Goal: Entertainment & Leisure: Consume media (video, audio)

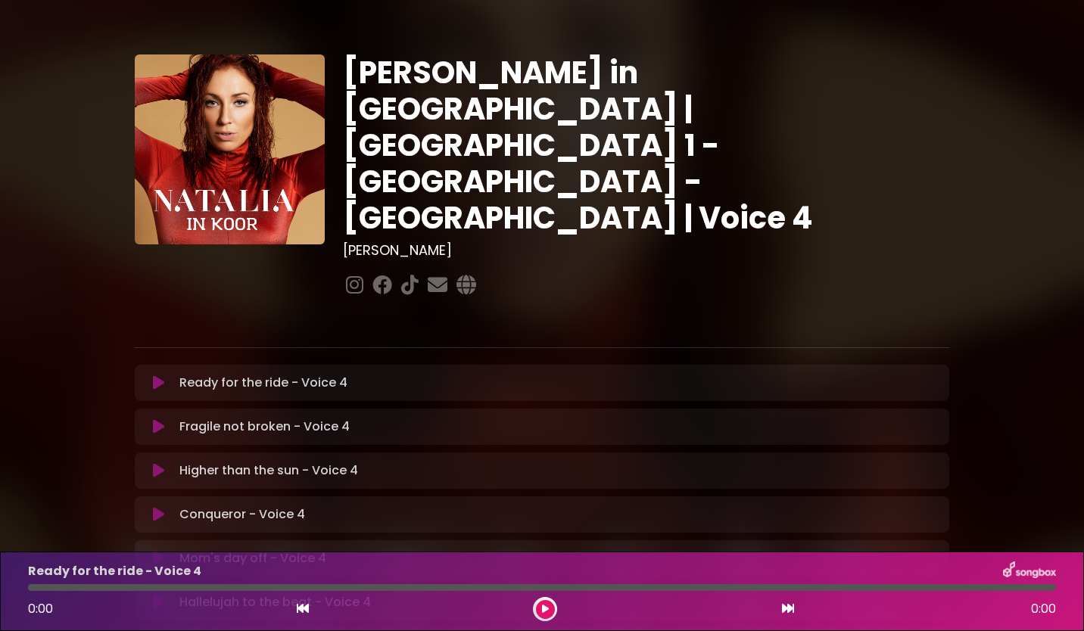
click at [160, 463] on icon at bounding box center [158, 470] width 11 height 15
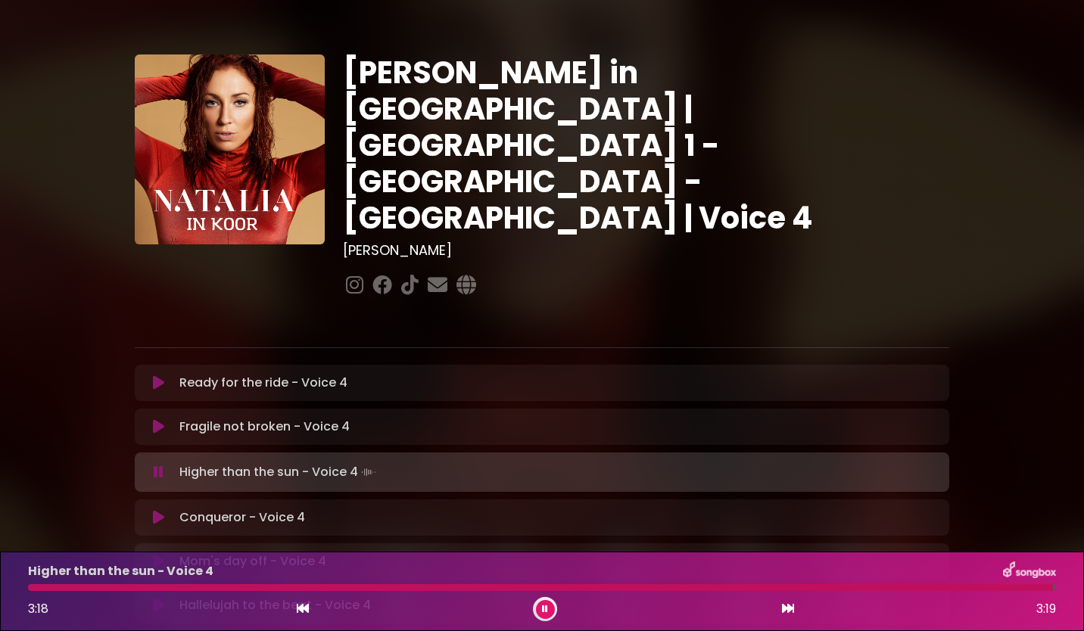
click at [548, 609] on button at bounding box center [545, 609] width 19 height 19
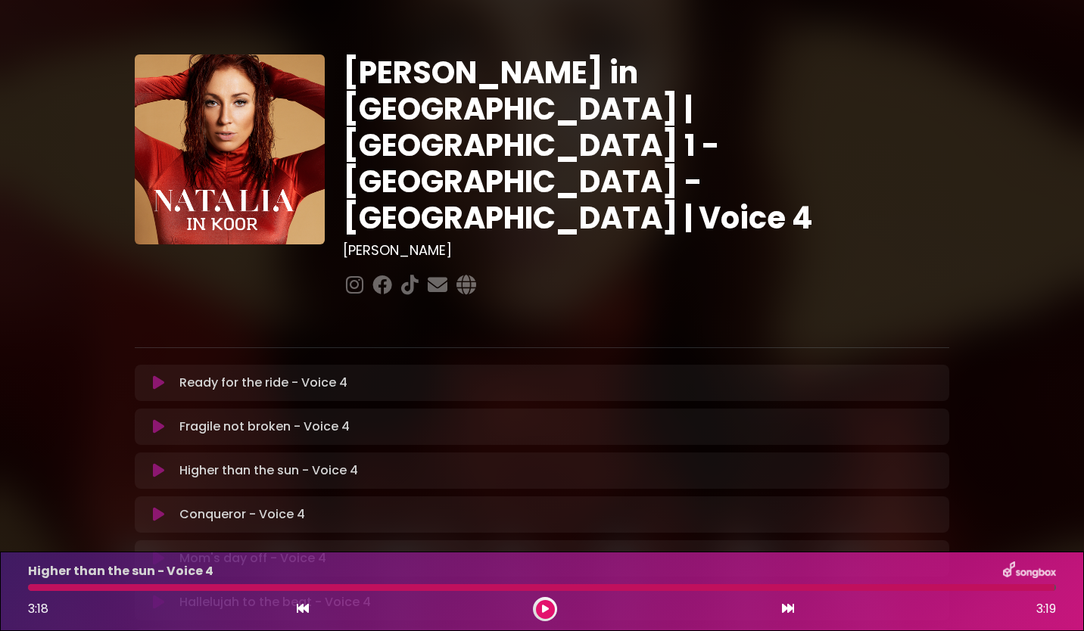
click at [160, 507] on icon at bounding box center [158, 514] width 11 height 15
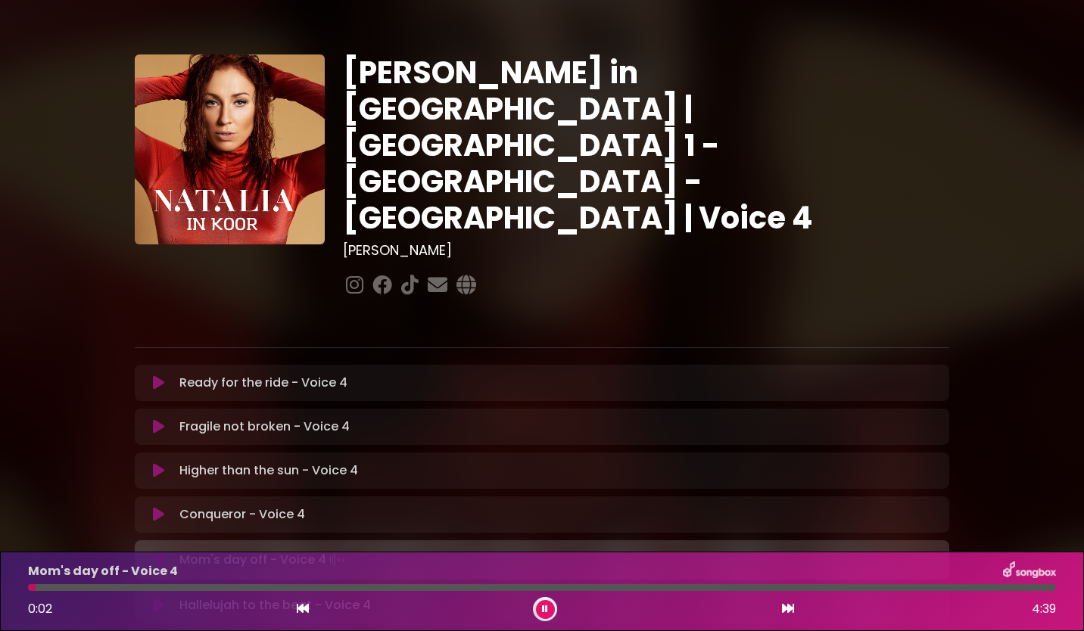
click at [540, 605] on button at bounding box center [545, 609] width 19 height 19
click at [162, 551] on icon at bounding box center [158, 558] width 11 height 15
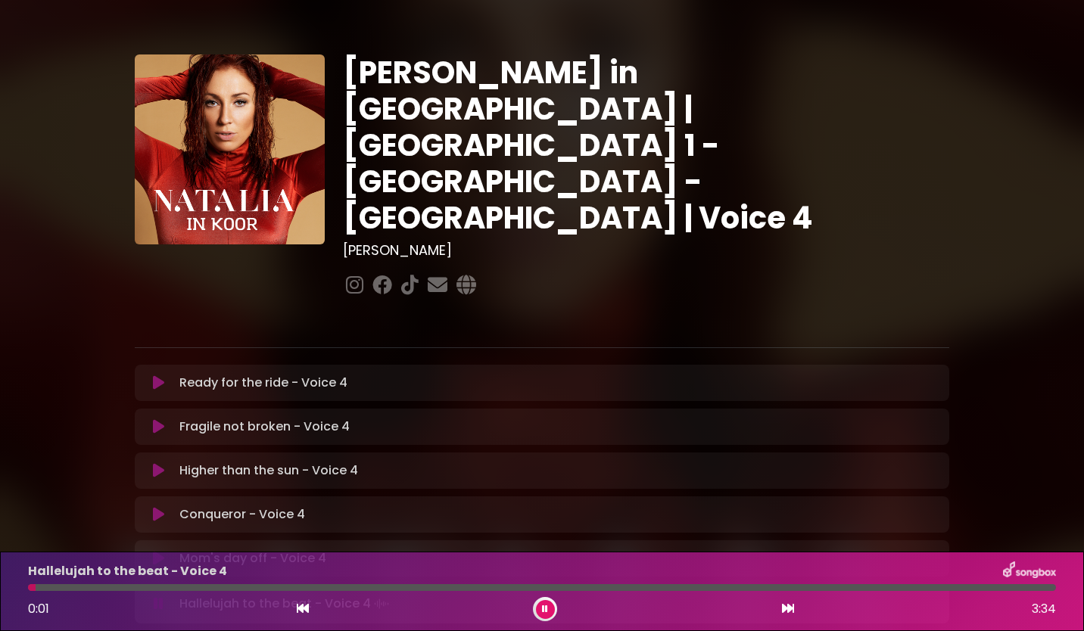
click at [547, 609] on icon at bounding box center [545, 609] width 6 height 9
click at [547, 611] on icon at bounding box center [545, 609] width 7 height 9
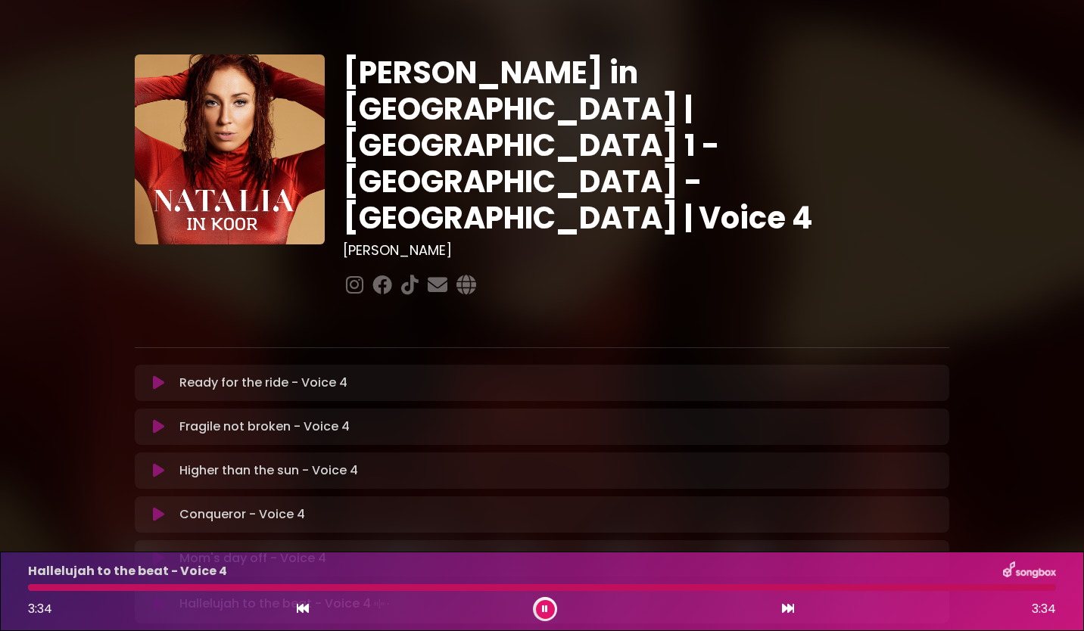
click at [547, 611] on icon at bounding box center [545, 609] width 6 height 9
click at [1014, 452] on div "[PERSON_NAME] in [GEOGRAPHIC_DATA] | [GEOGRAPHIC_DATA] 1 - [GEOGRAPHIC_DATA] - …" at bounding box center [541, 464] width 999 height 892
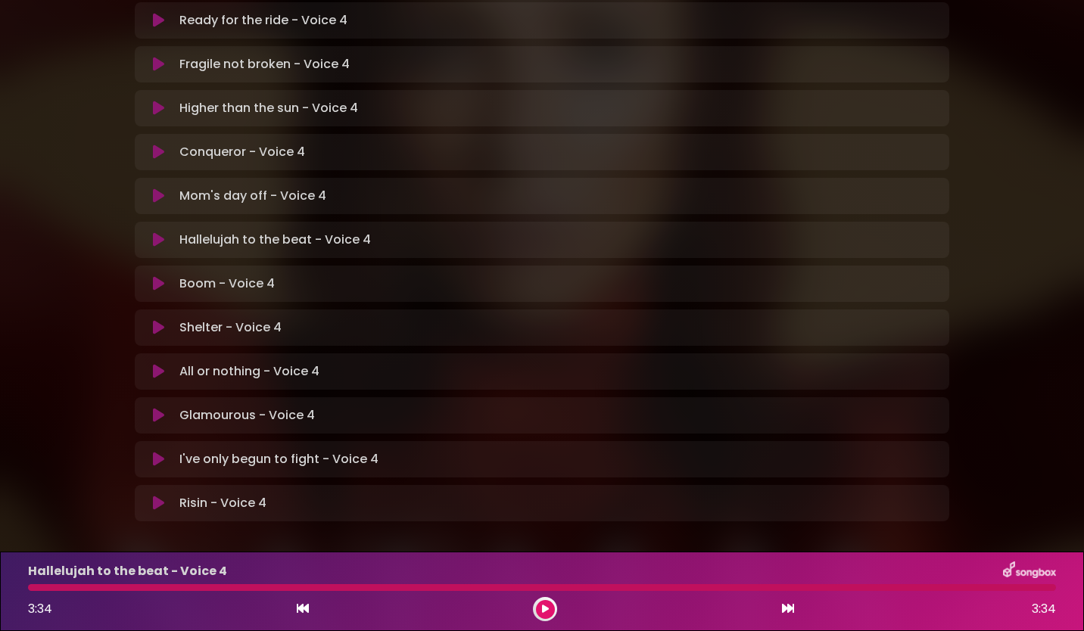
scroll to position [373, 0]
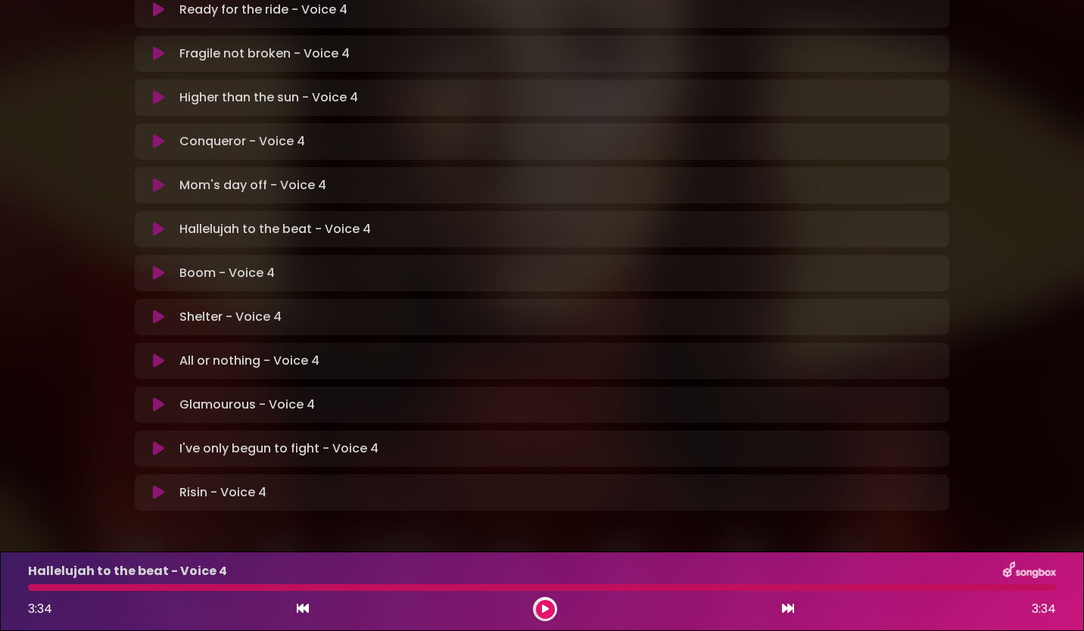
click at [154, 266] on icon at bounding box center [158, 273] width 11 height 15
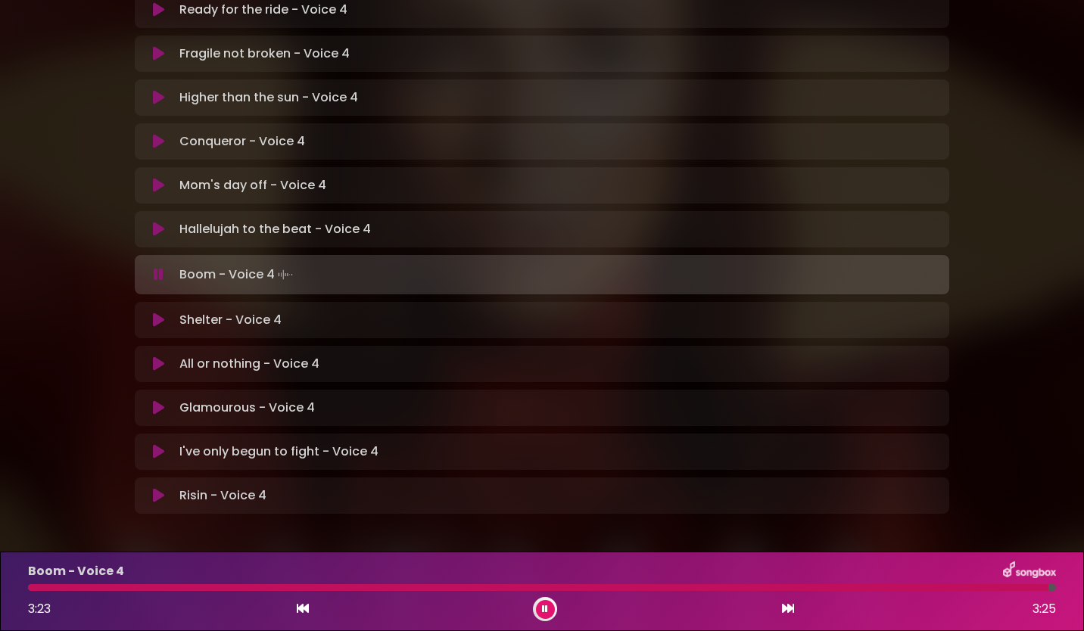
click at [541, 612] on button at bounding box center [545, 609] width 19 height 19
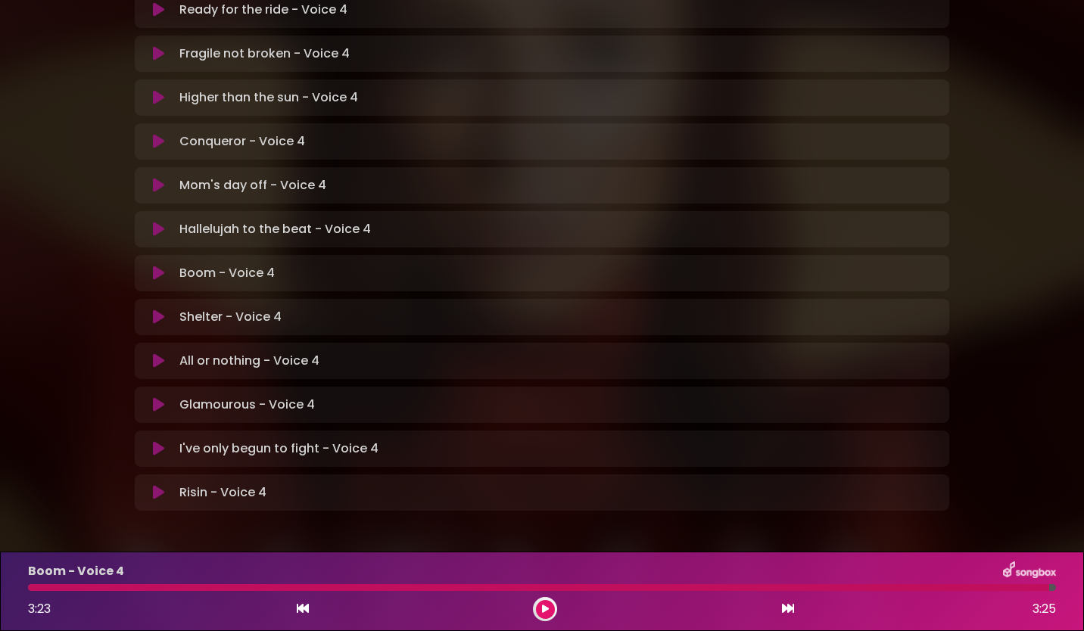
click at [161, 310] on icon at bounding box center [158, 317] width 11 height 15
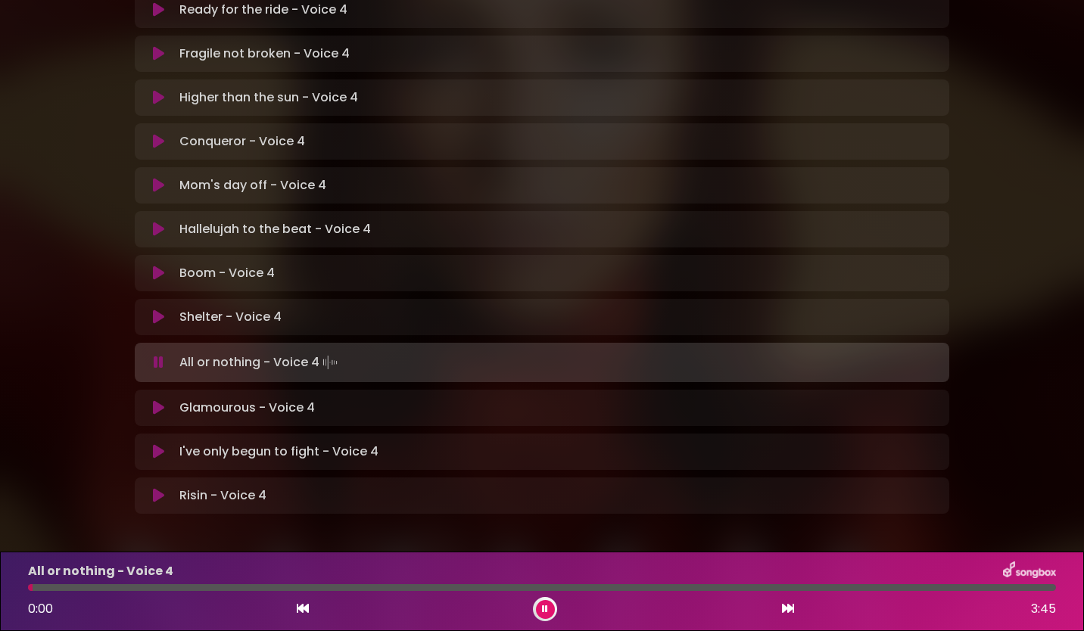
click at [547, 614] on button at bounding box center [545, 609] width 19 height 19
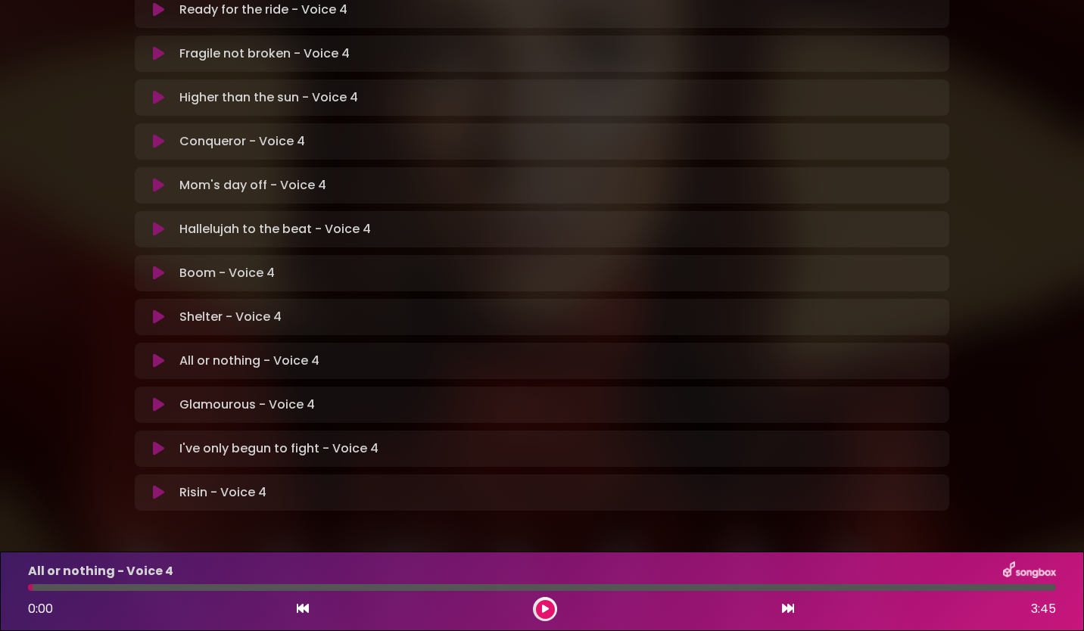
click at [160, 310] on icon at bounding box center [158, 317] width 11 height 15
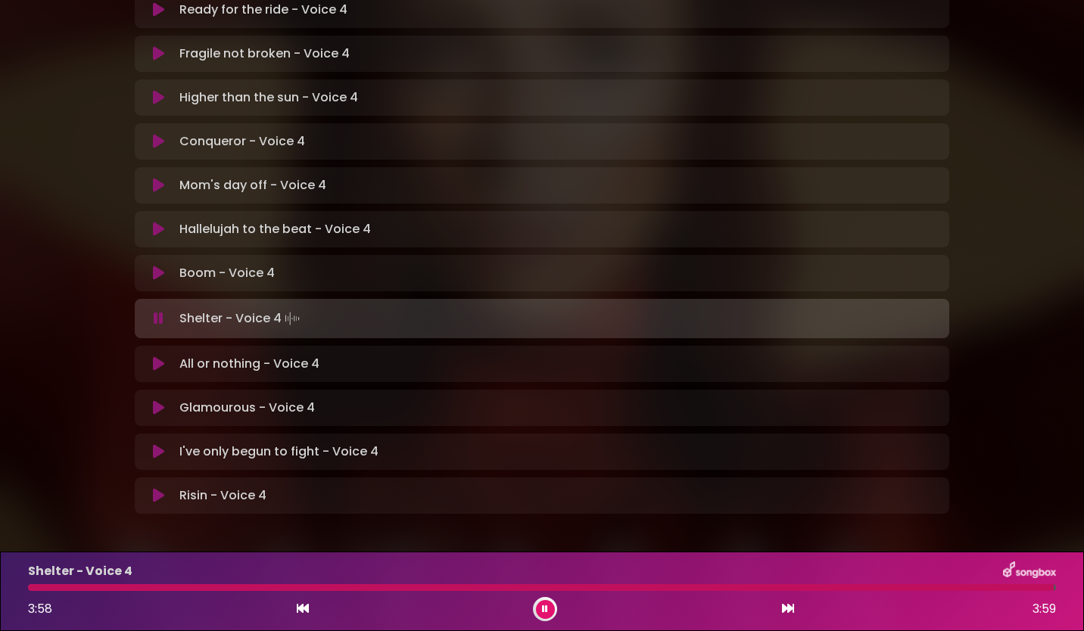
click at [159, 311] on icon at bounding box center [159, 318] width 10 height 15
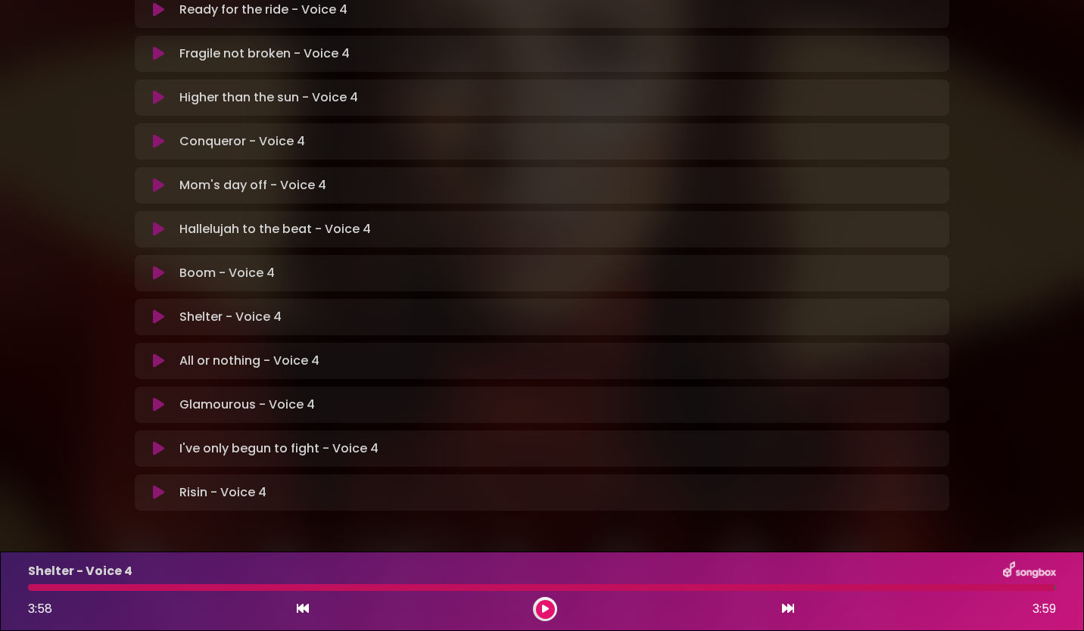
click at [156, 353] on icon at bounding box center [158, 360] width 11 height 15
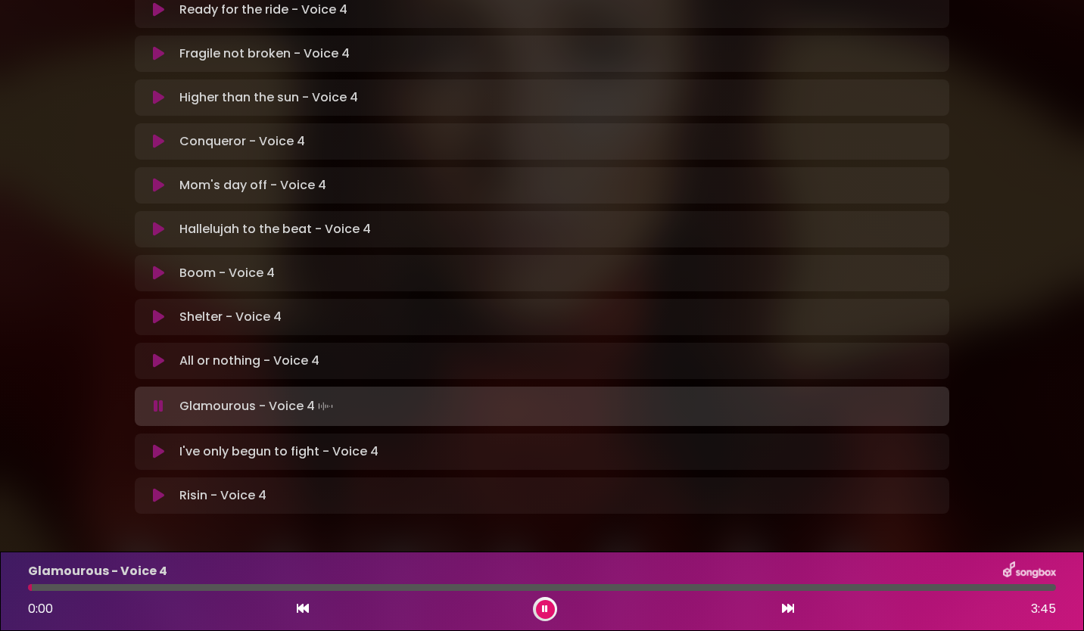
click at [546, 610] on icon at bounding box center [545, 609] width 6 height 9
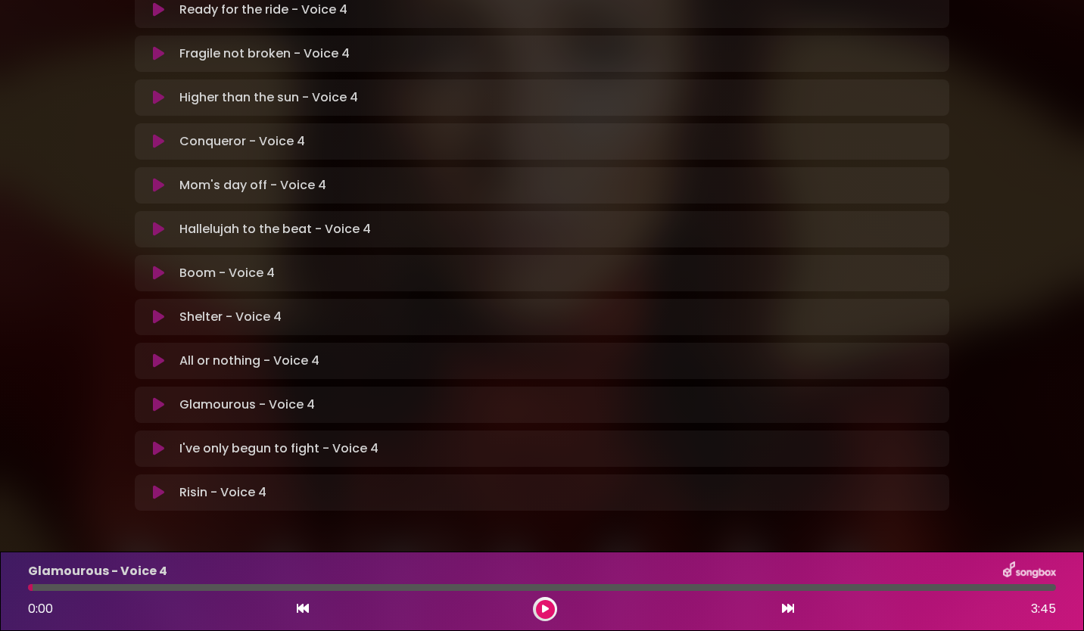
click at [155, 397] on icon at bounding box center [158, 404] width 11 height 15
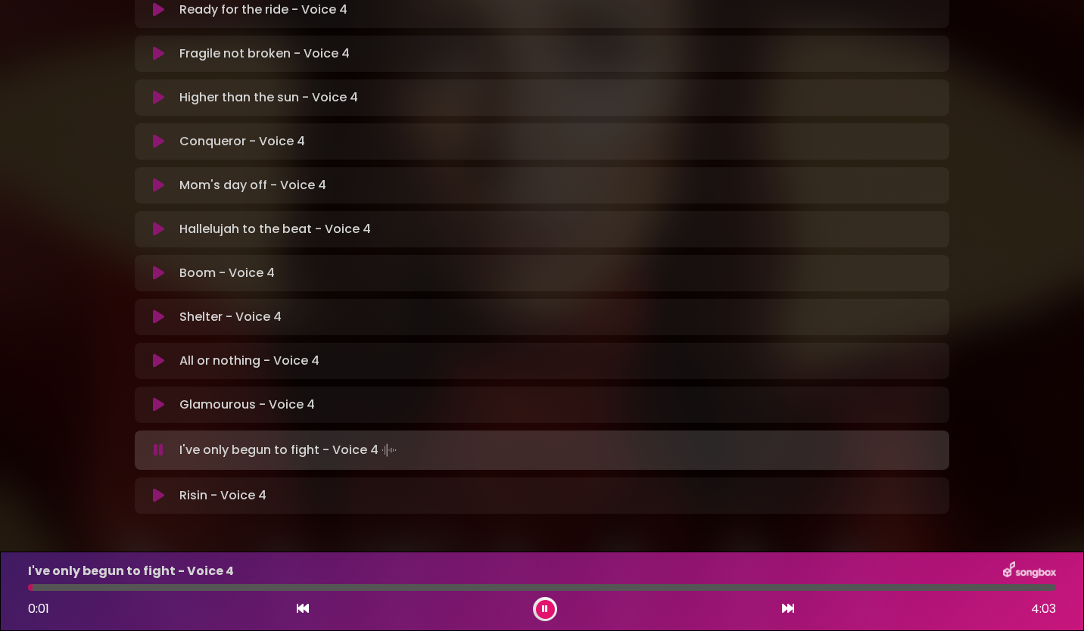
click at [160, 396] on div "Glamourous - Voice 4 Loading Track..." at bounding box center [542, 405] width 796 height 18
click at [158, 397] on icon at bounding box center [158, 404] width 11 height 15
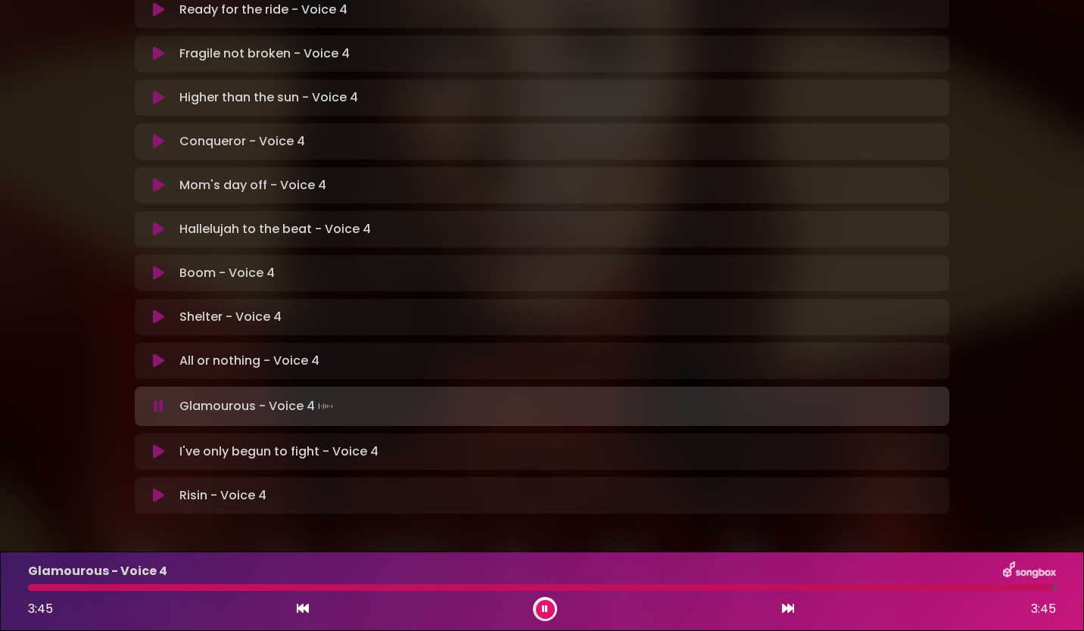
click at [161, 399] on icon at bounding box center [159, 406] width 10 height 15
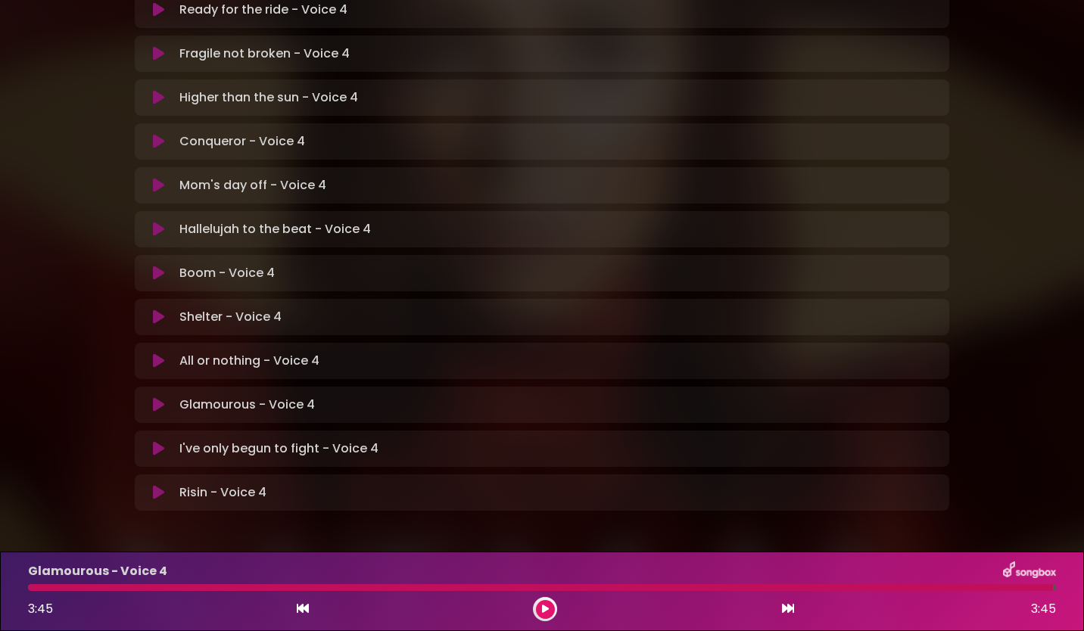
click at [160, 441] on icon at bounding box center [158, 448] width 11 height 15
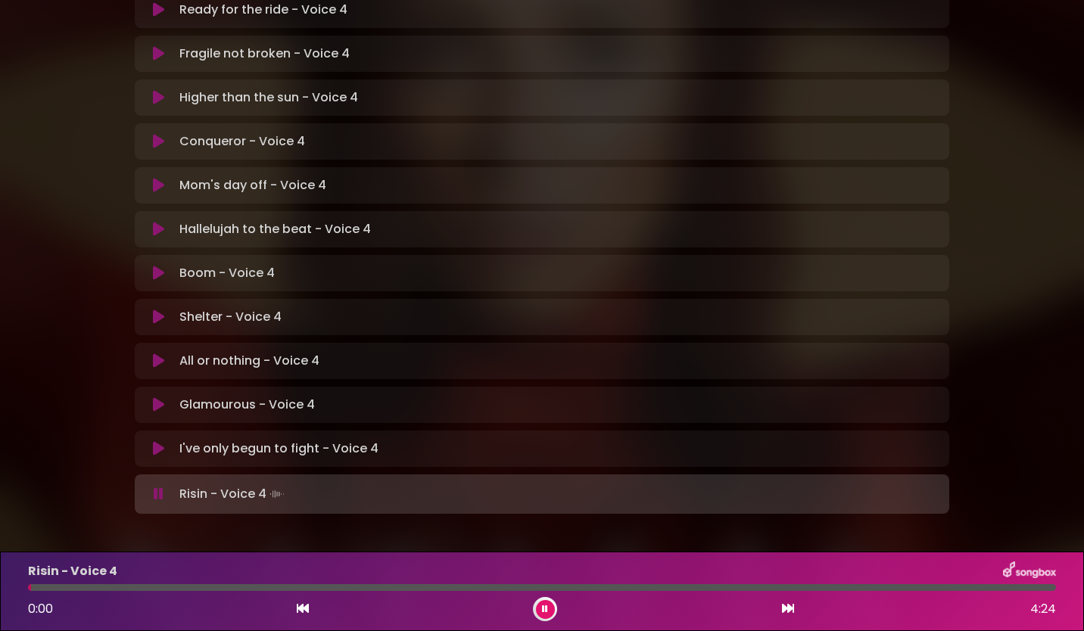
click at [543, 609] on icon at bounding box center [545, 609] width 6 height 9
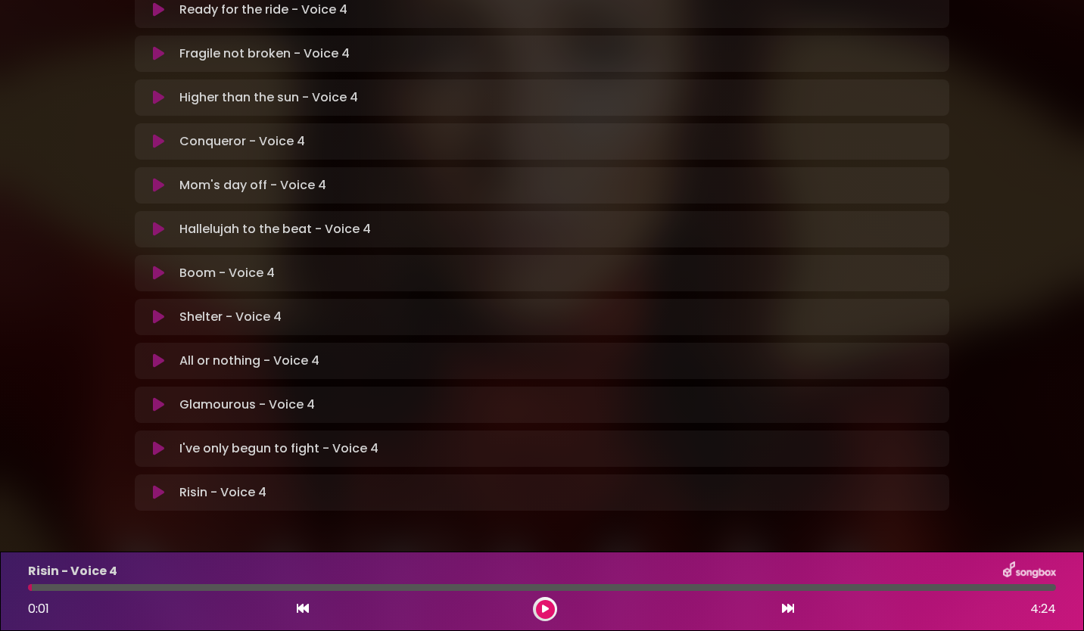
click at [160, 485] on icon at bounding box center [158, 492] width 11 height 15
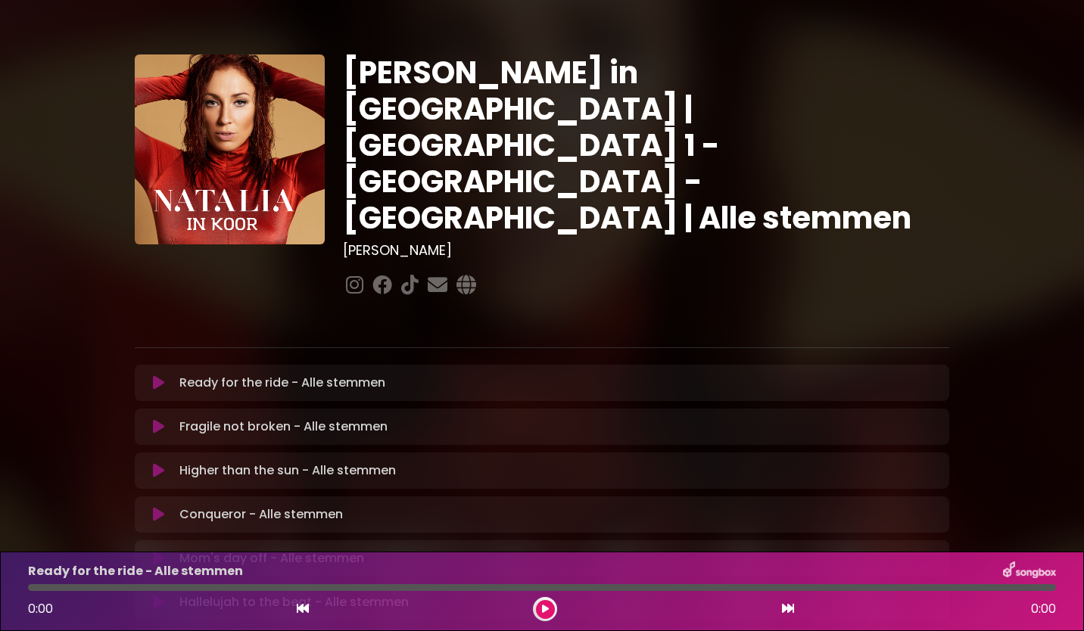
click at [154, 463] on icon at bounding box center [158, 470] width 11 height 15
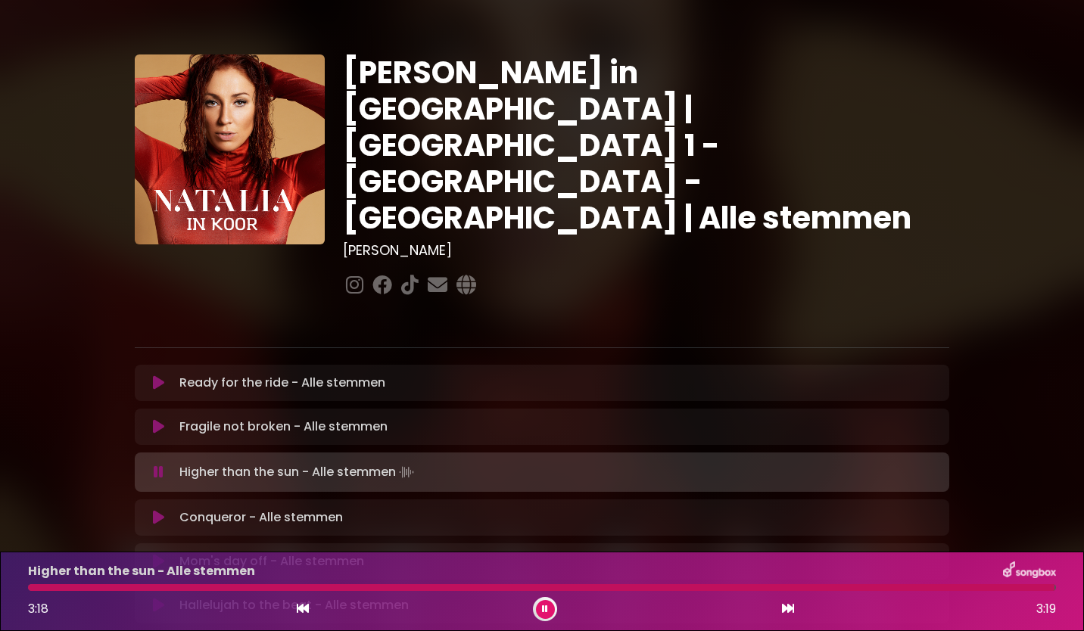
click at [302, 610] on icon at bounding box center [303, 609] width 12 height 12
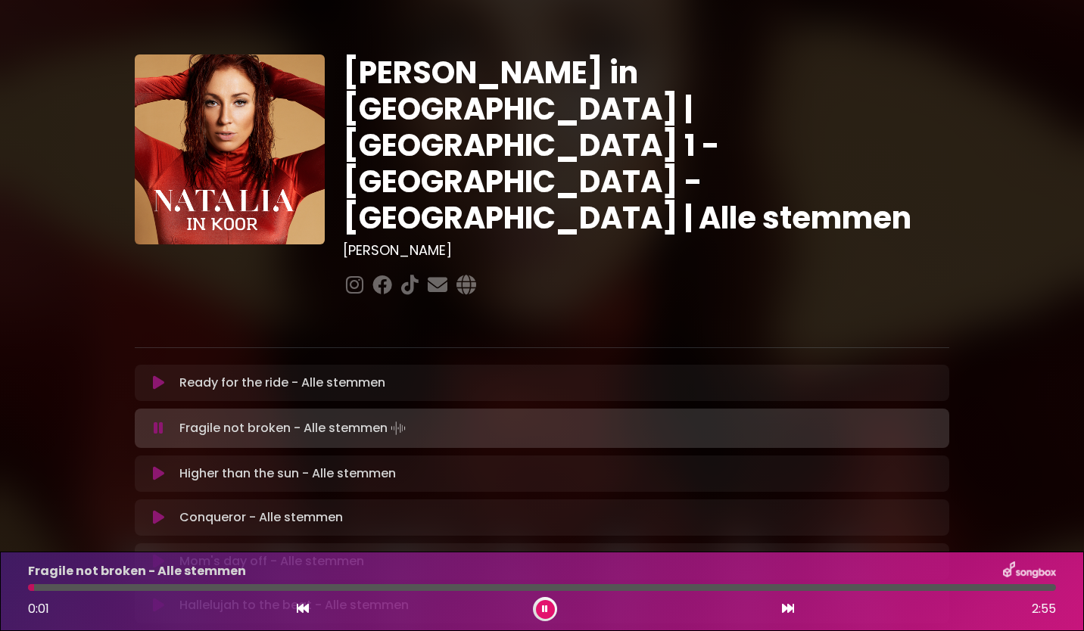
click at [154, 466] on icon at bounding box center [158, 473] width 11 height 15
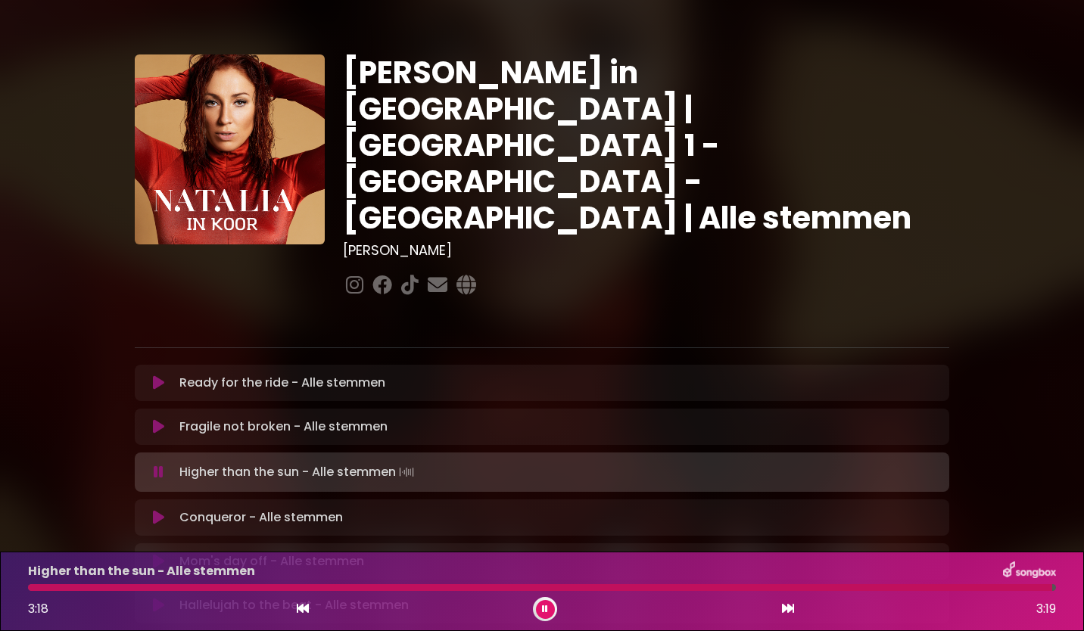
click at [544, 609] on icon at bounding box center [545, 609] width 6 height 9
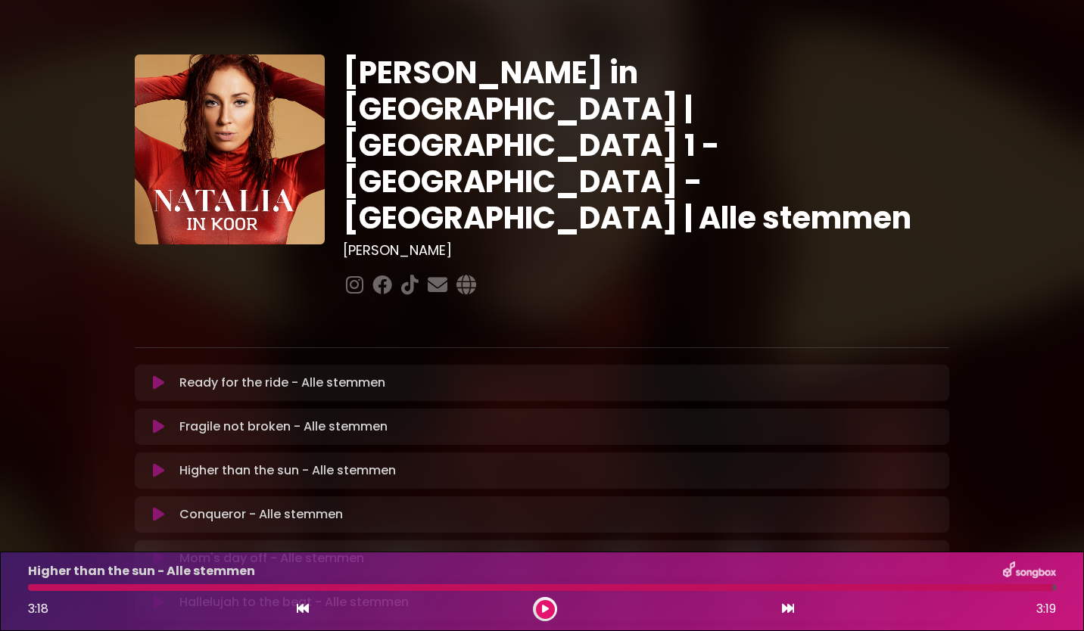
click at [163, 507] on icon at bounding box center [158, 514] width 11 height 15
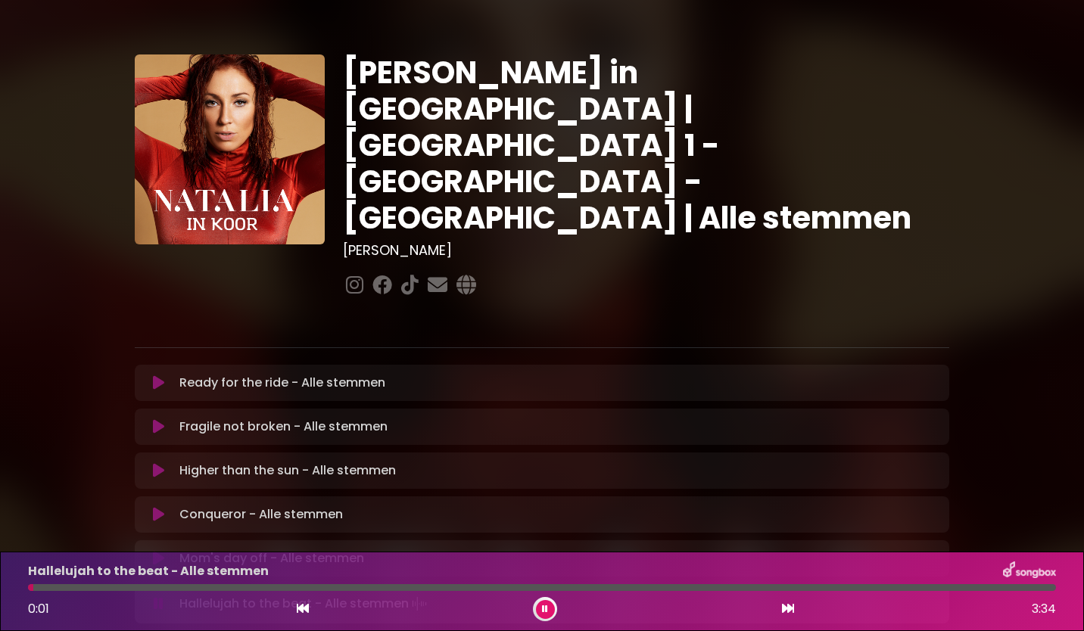
click at [548, 609] on button at bounding box center [545, 609] width 19 height 19
click at [156, 551] on icon at bounding box center [158, 558] width 11 height 15
click at [552, 604] on button at bounding box center [545, 609] width 19 height 19
click at [157, 593] on div "Hallelujah to the beat - Alle stemmen Loading Track..." at bounding box center [542, 602] width 796 height 18
click at [159, 595] on icon at bounding box center [158, 602] width 11 height 15
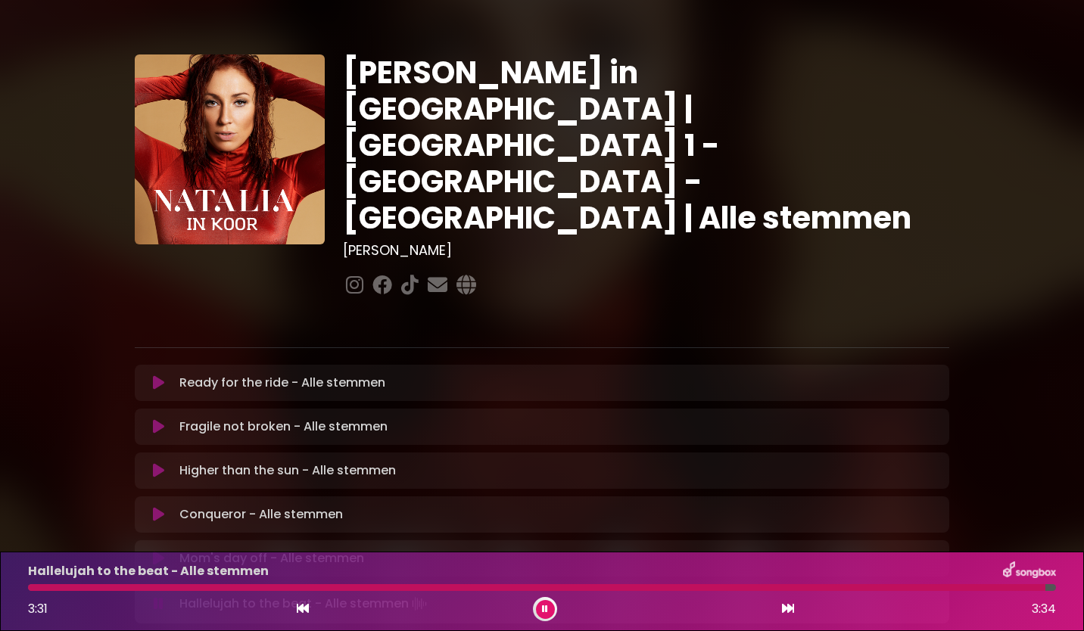
click at [549, 609] on button at bounding box center [545, 609] width 19 height 19
click at [957, 374] on div "Natalia in Koor | Antwerpen 1 - Gent - Leuven | Alle stemmen Hans Primusz" at bounding box center [542, 472] width 833 height 837
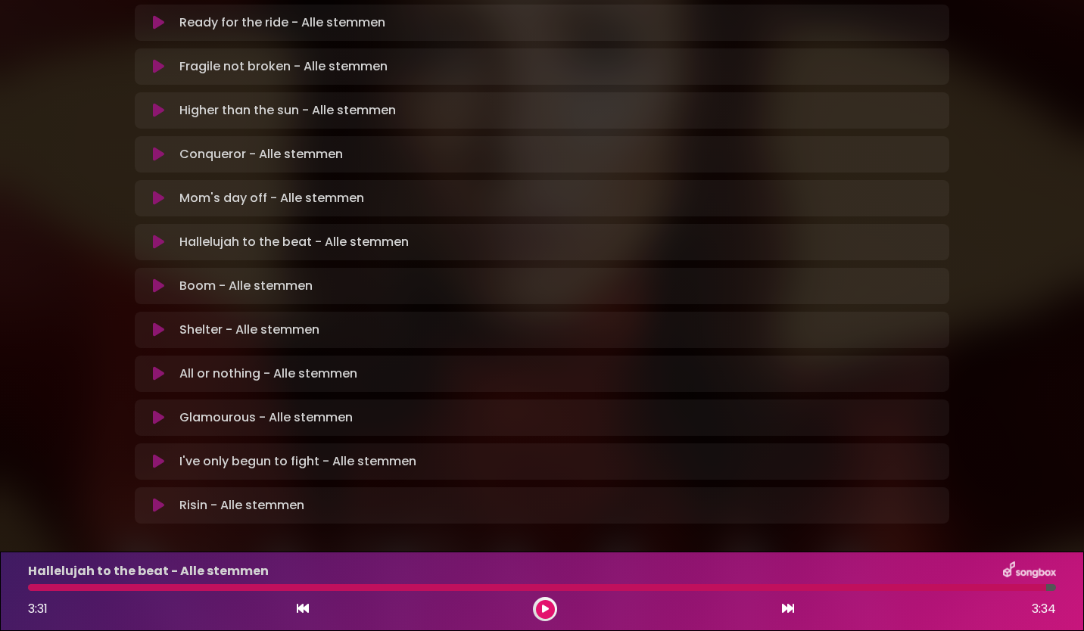
scroll to position [373, 0]
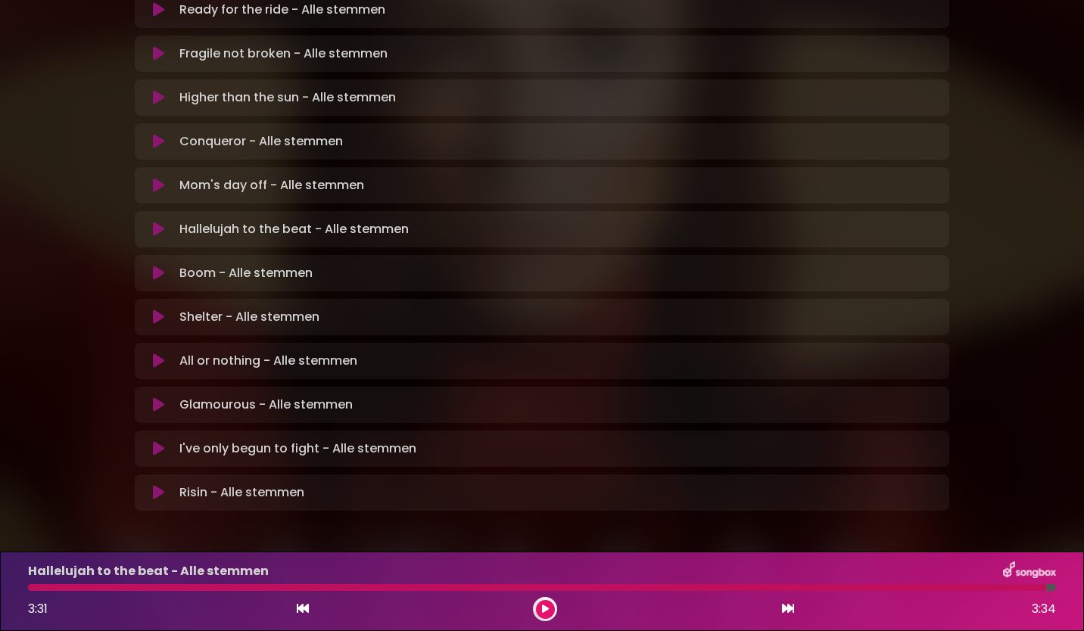
click at [163, 266] on icon at bounding box center [158, 273] width 11 height 15
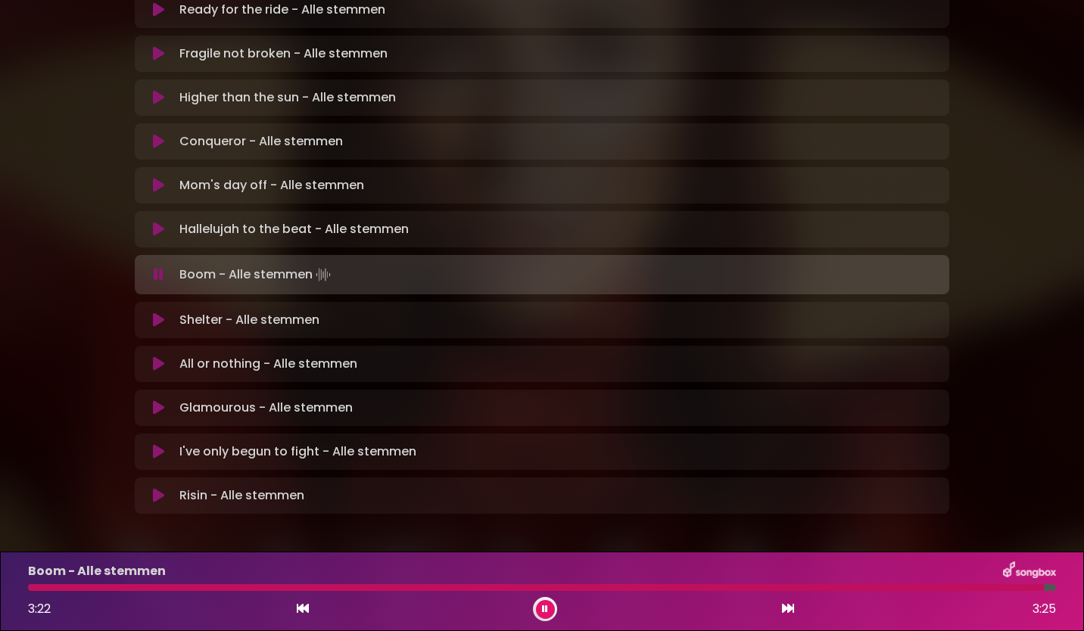
click at [550, 606] on button at bounding box center [545, 609] width 19 height 19
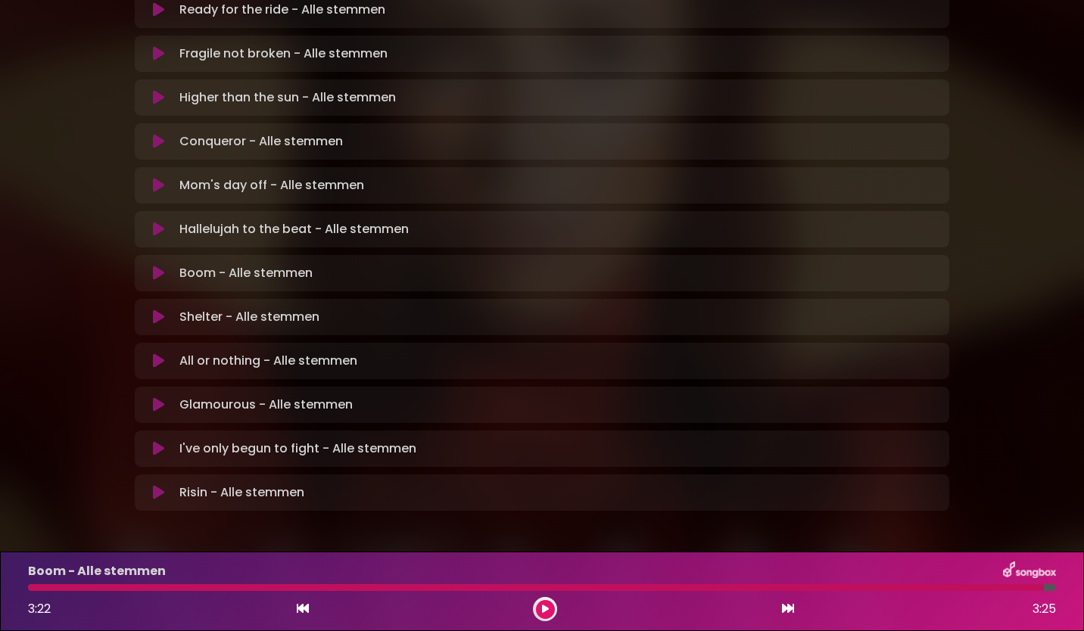
click at [157, 310] on icon at bounding box center [158, 317] width 11 height 15
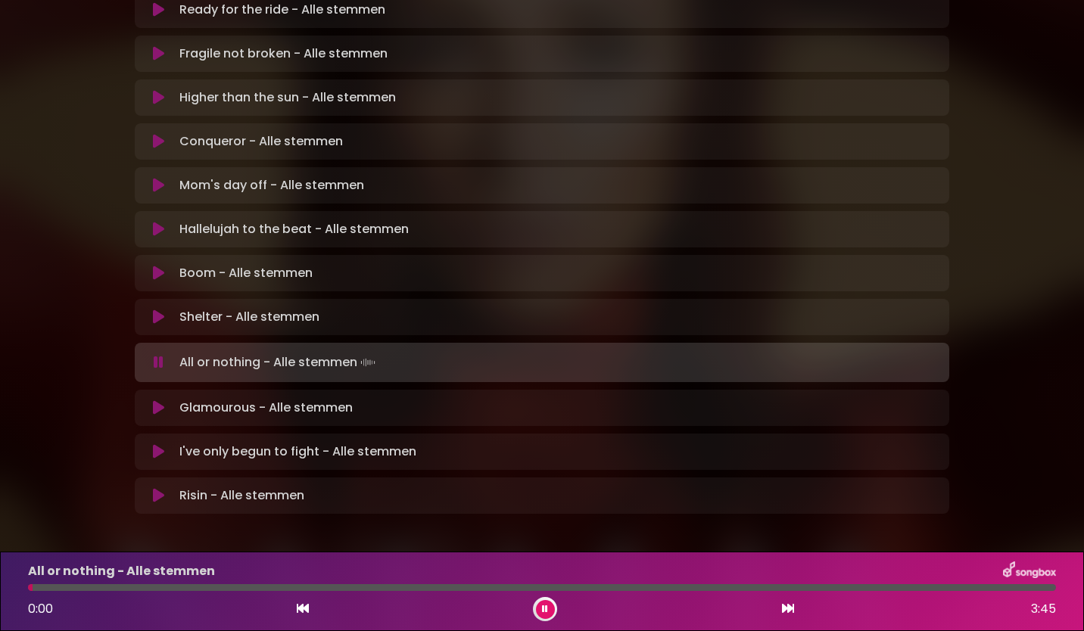
click at [154, 355] on icon at bounding box center [159, 362] width 10 height 15
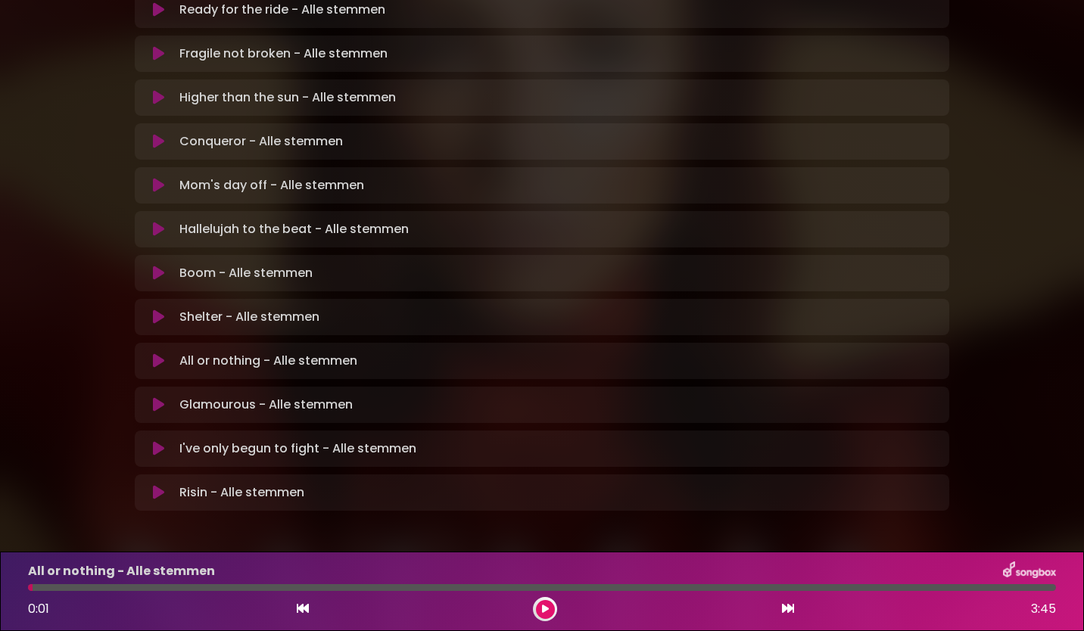
click at [158, 353] on icon at bounding box center [158, 360] width 11 height 15
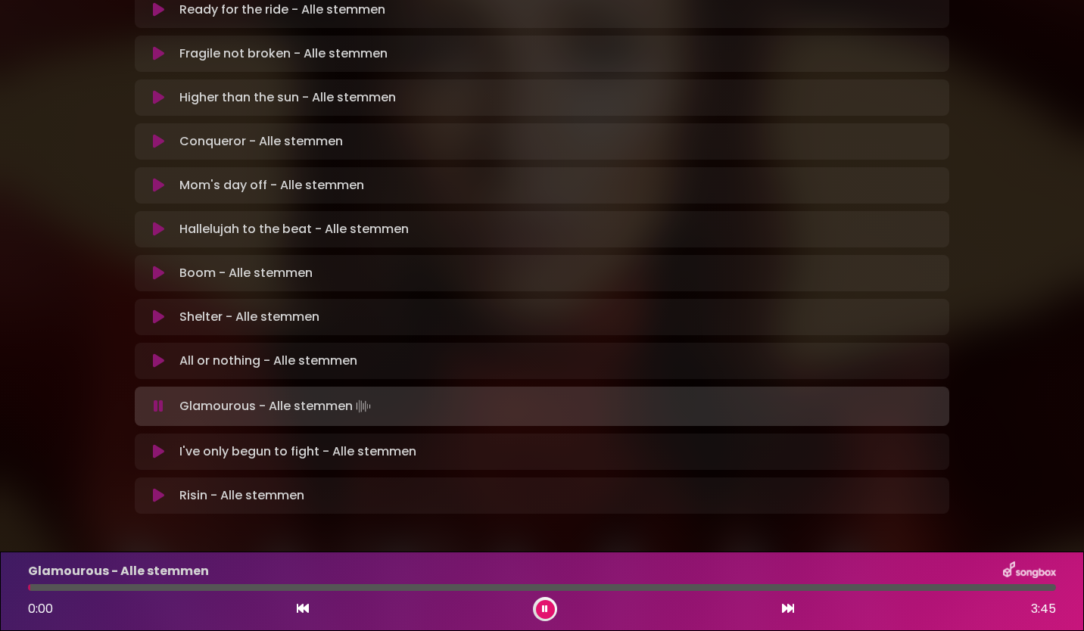
click at [544, 607] on icon at bounding box center [545, 609] width 6 height 9
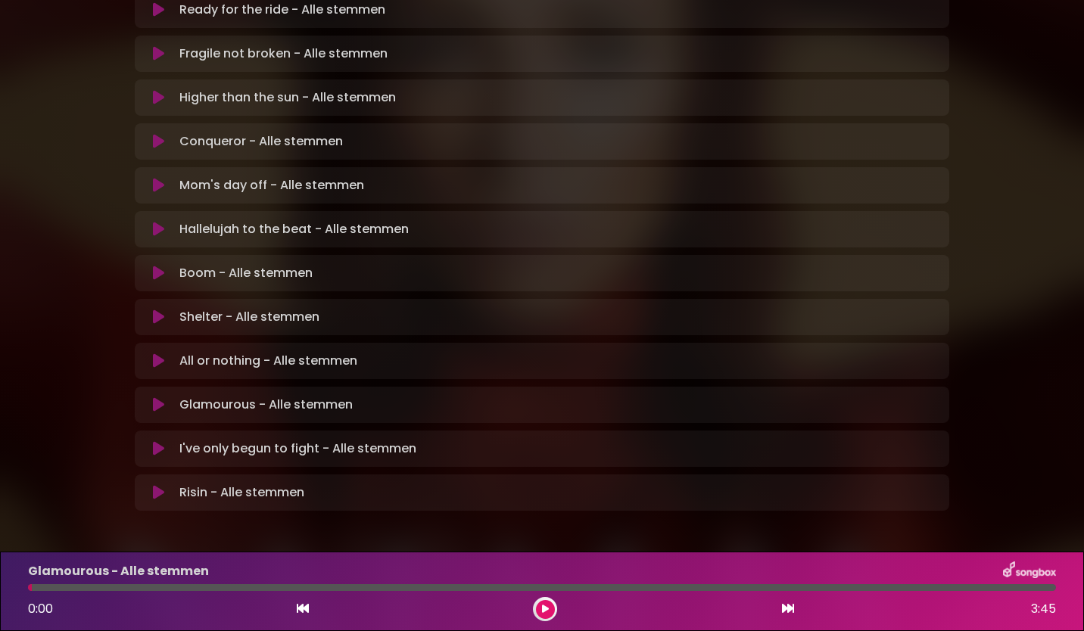
click at [160, 397] on icon at bounding box center [158, 404] width 11 height 15
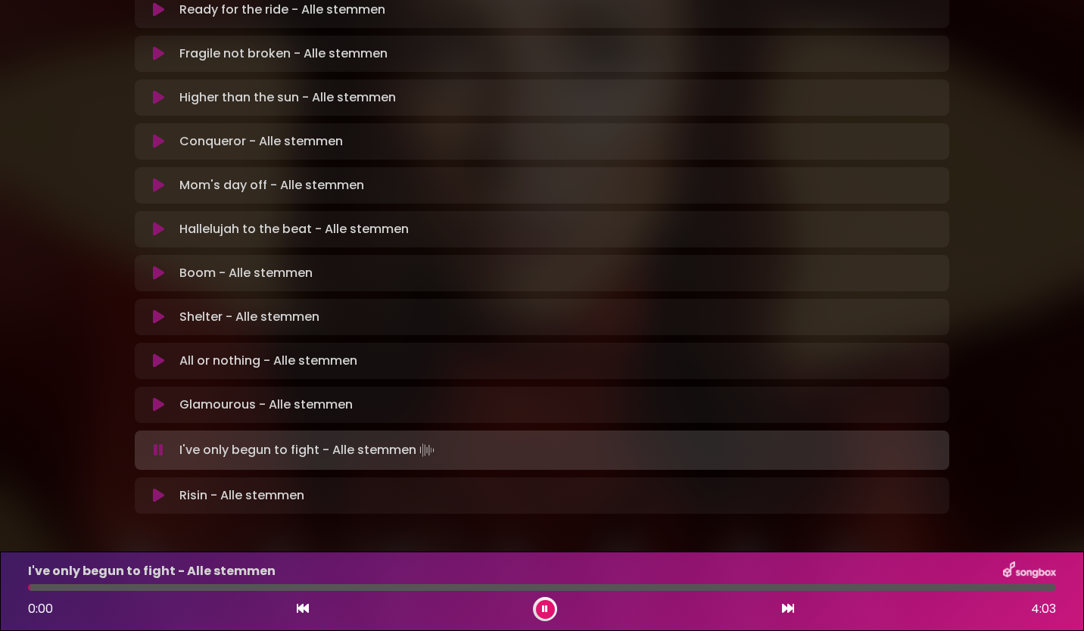
click at [163, 443] on icon at bounding box center [159, 450] width 10 height 15
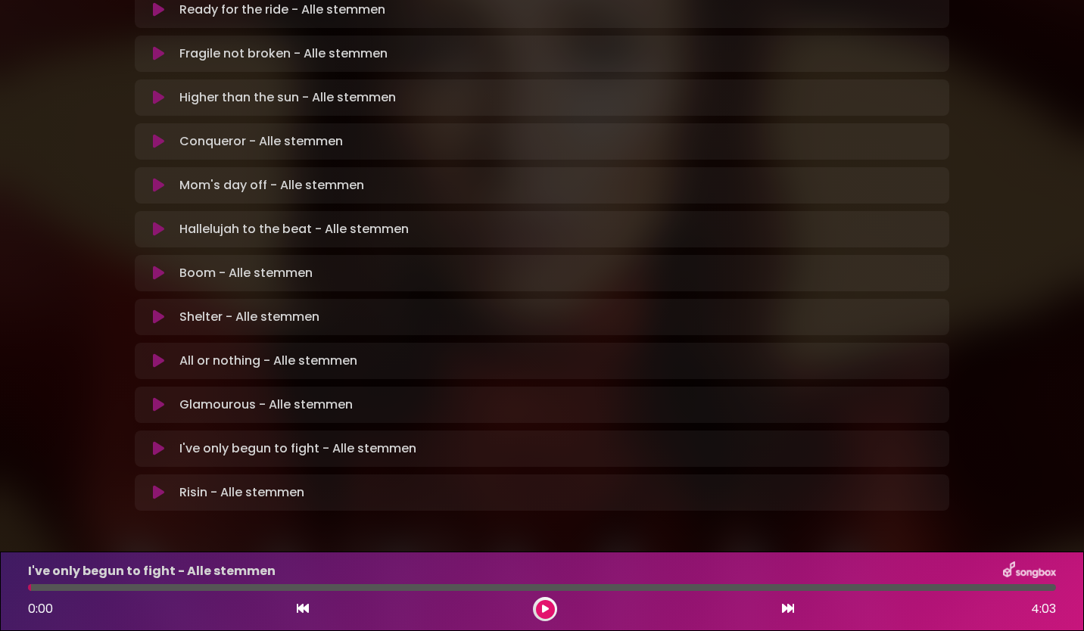
click at [158, 441] on icon at bounding box center [158, 448] width 11 height 15
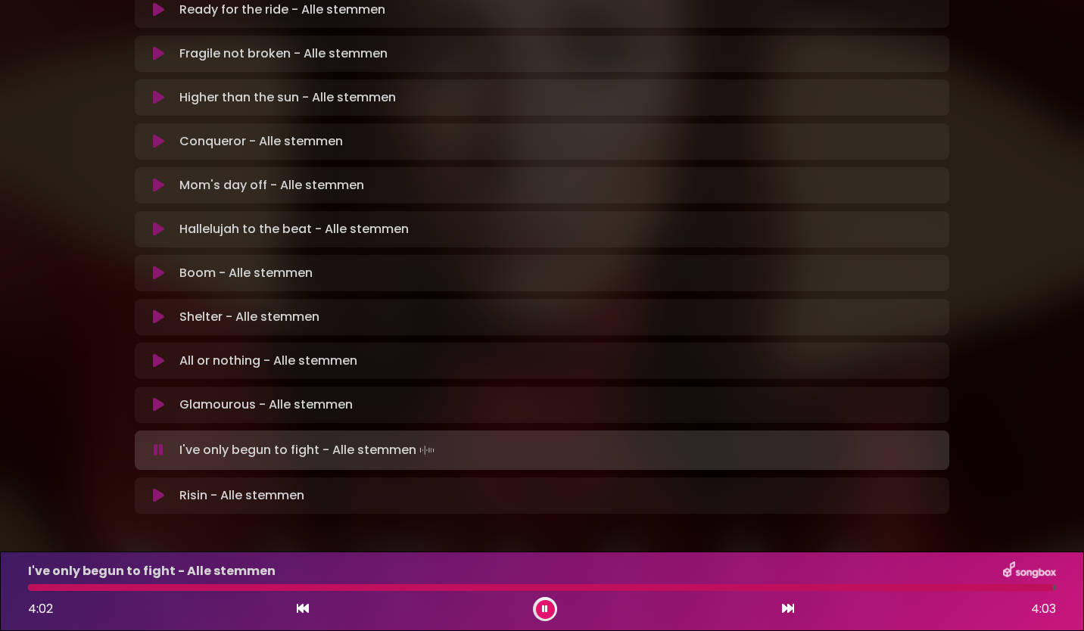
click at [160, 443] on icon at bounding box center [159, 450] width 10 height 15
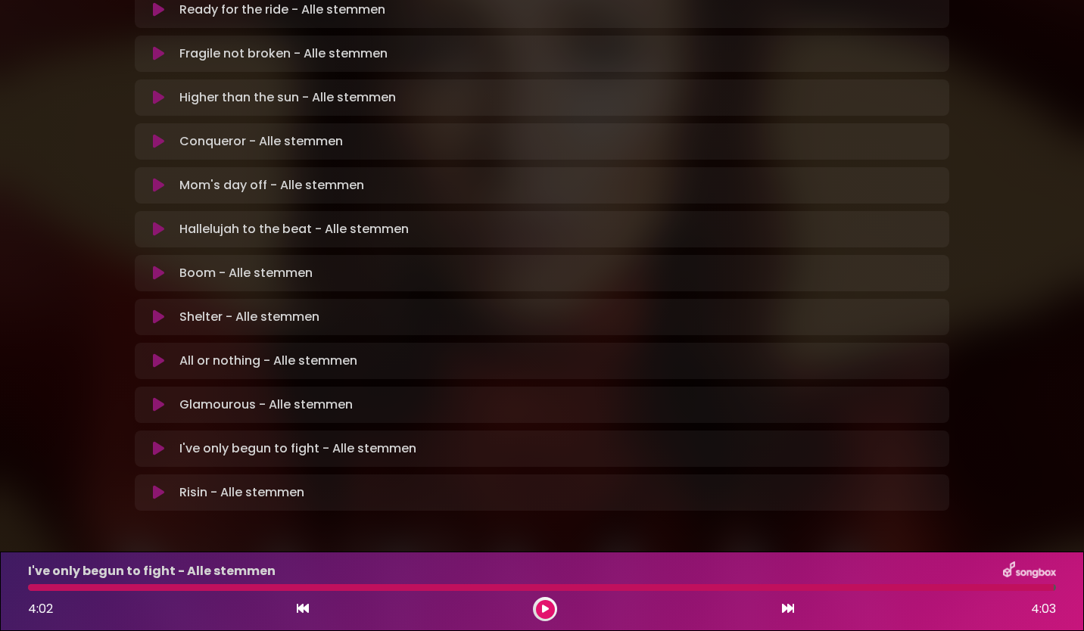
click at [158, 485] on icon at bounding box center [158, 492] width 11 height 15
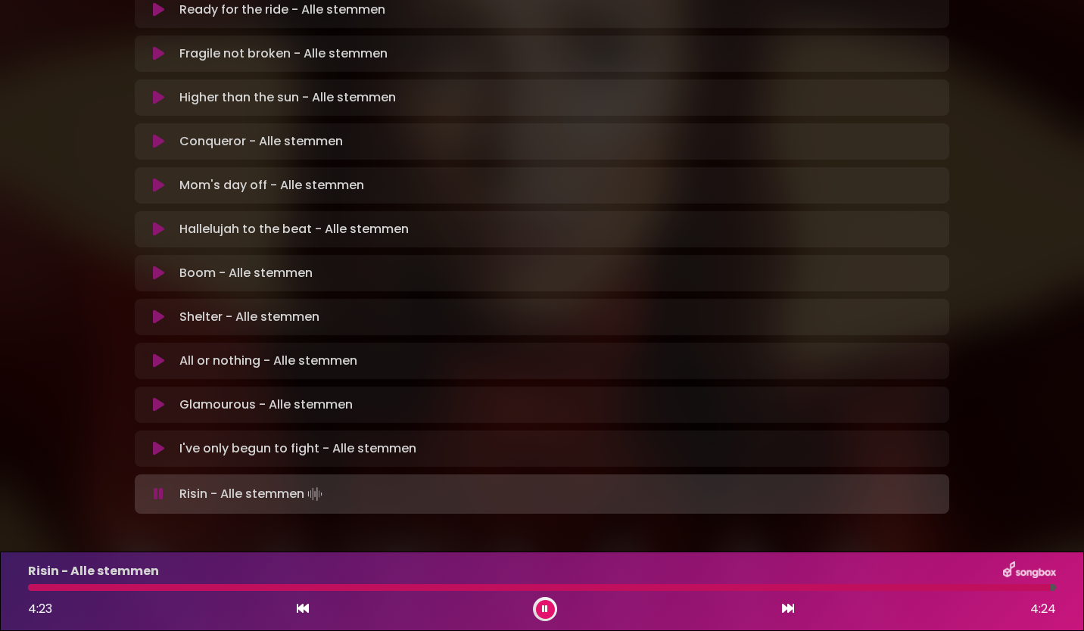
click at [547, 610] on icon at bounding box center [545, 609] width 6 height 9
